Goal: Transaction & Acquisition: Book appointment/travel/reservation

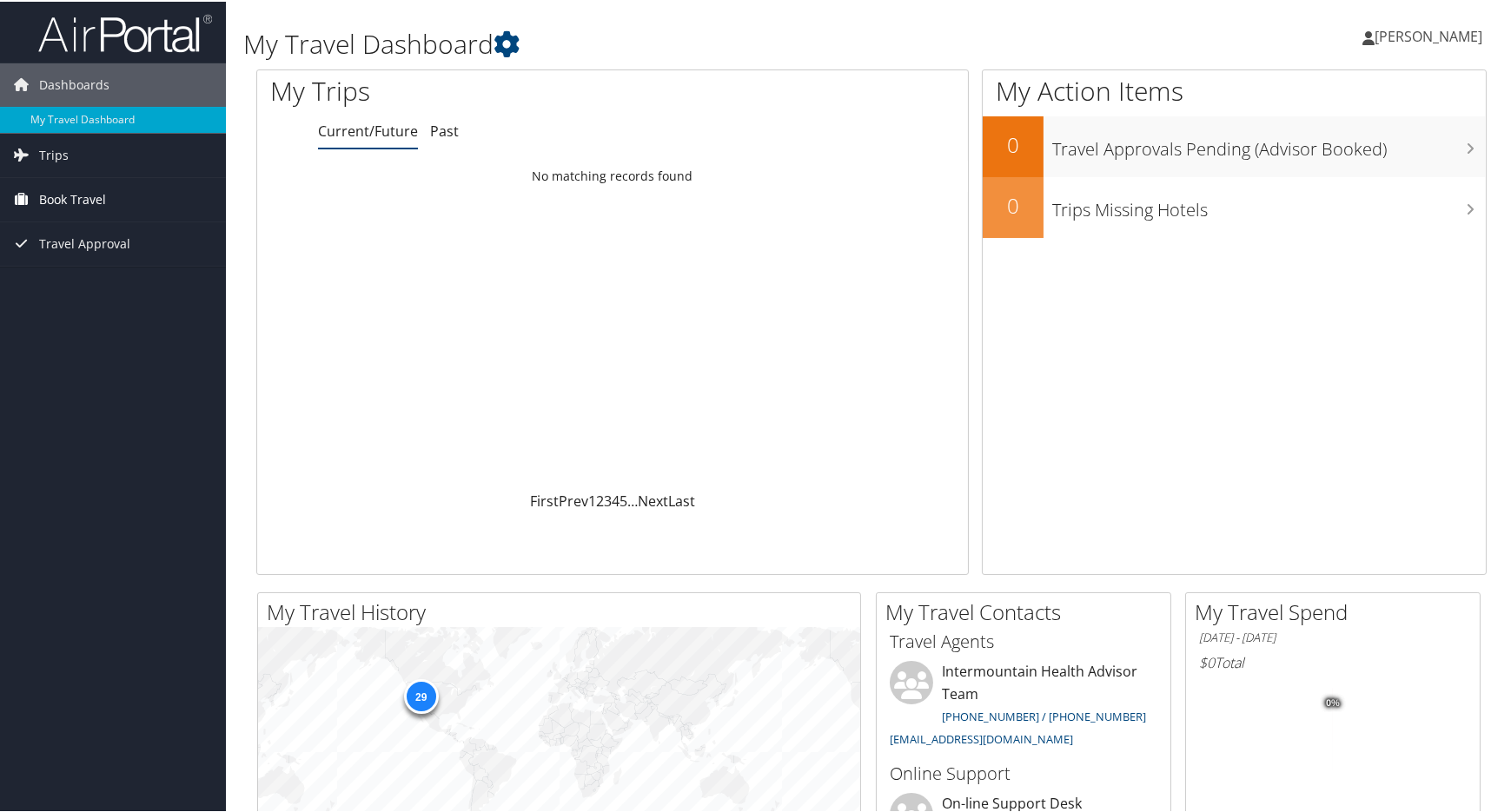
click at [88, 201] on span "Book Travel" at bounding box center [72, 197] width 67 height 44
click at [100, 285] on link "Book/Manage Online Trips" at bounding box center [113, 285] width 226 height 26
click at [84, 199] on span "Book Travel" at bounding box center [72, 197] width 67 height 44
click at [109, 283] on link "Book/Manage Online Trips" at bounding box center [113, 285] width 226 height 26
